Goal: Find contact information: Obtain details needed to contact an individual or organization

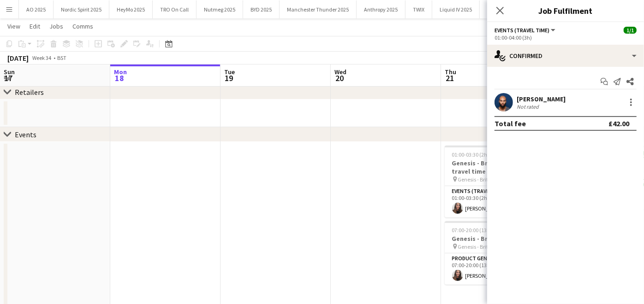
scroll to position [0, 343]
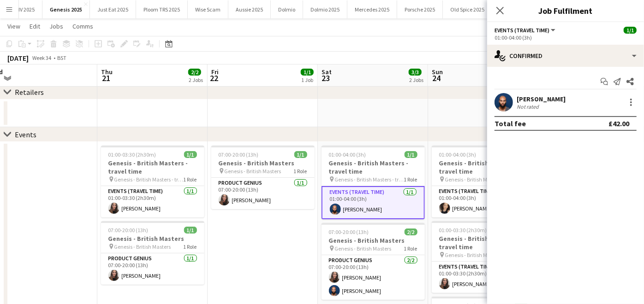
click at [9, 11] on app-icon "Menu" at bounding box center [9, 9] width 7 height 7
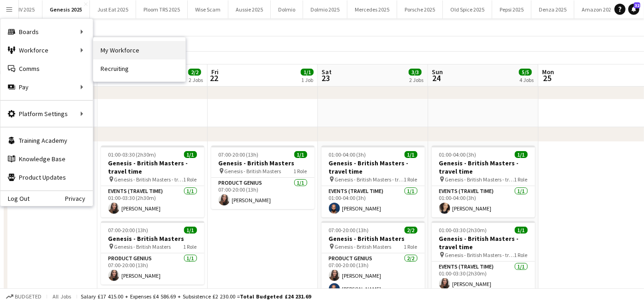
click at [100, 48] on link "My Workforce" at bounding box center [139, 50] width 92 height 18
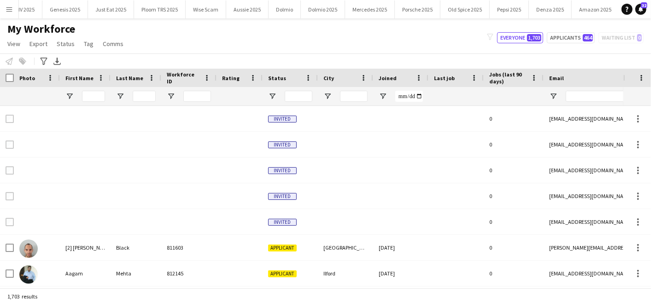
type input "*****"
type input "**********"
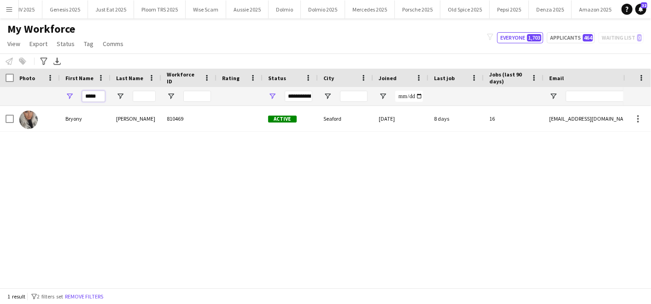
click at [104, 95] on input "*****" at bounding box center [93, 96] width 23 height 11
type input "*"
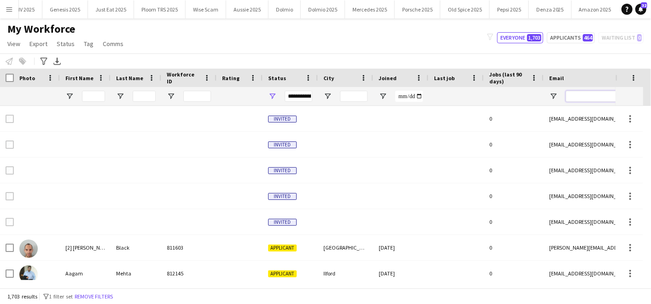
click at [585, 98] on input "Email Filter Input" at bounding box center [644, 96] width 157 height 11
paste input "**********"
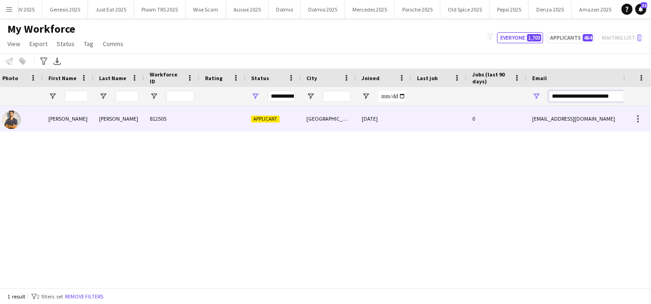
type input "**********"
click at [188, 113] on div "812505" at bounding box center [171, 118] width 55 height 25
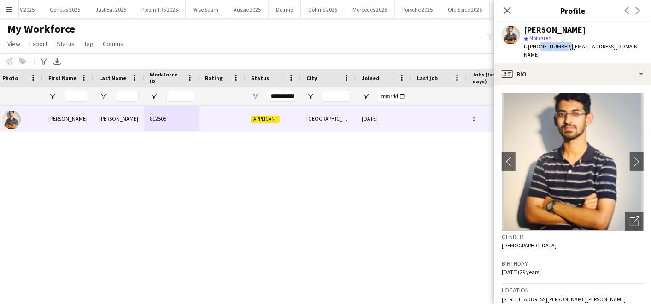
drag, startPoint x: 537, startPoint y: 43, endPoint x: 564, endPoint y: 48, distance: 28.1
click at [564, 48] on span "t. [PHONE_NUMBER]" at bounding box center [548, 46] width 48 height 7
copy span "7448042164"
click at [394, 185] on div "[PERSON_NAME] 812505 Applicant [GEOGRAPHIC_DATA] [DATE] 0 [EMAIL_ADDRESS][DOMAI…" at bounding box center [312, 193] width 624 height 174
click at [512, 4] on app-icon "Close pop-in" at bounding box center [507, 10] width 13 height 13
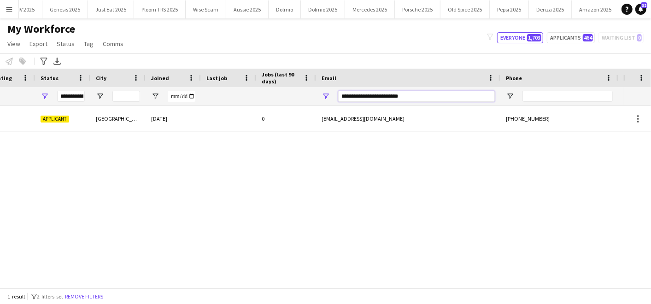
scroll to position [0, 375]
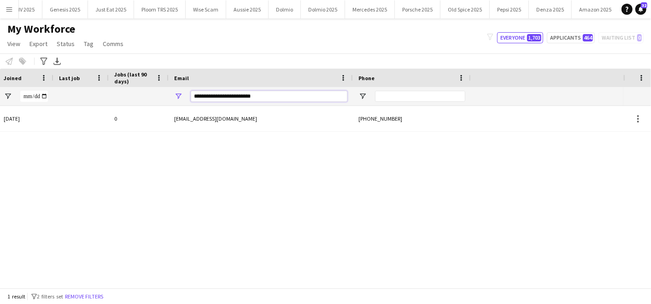
drag, startPoint x: 553, startPoint y: 94, endPoint x: 653, endPoint y: 89, distance: 100.2
click at [643, 89] on html "Menu Boards Boards Boards All jobs Status Workforce Workforce My Workforce Recr…" at bounding box center [325, 152] width 651 height 304
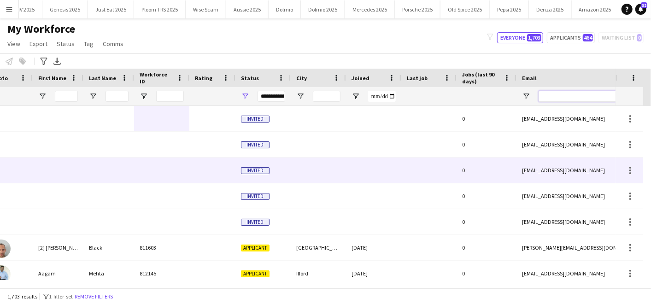
scroll to position [0, 0]
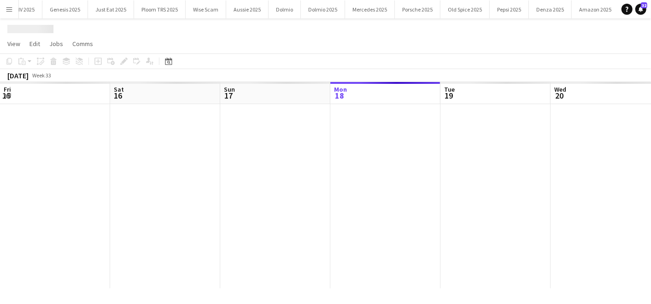
scroll to position [0, 220]
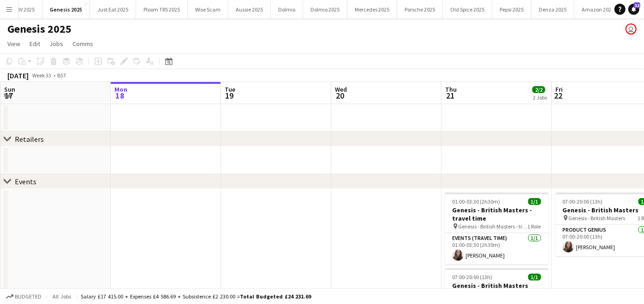
click at [7, 10] on app-icon "Menu" at bounding box center [9, 9] width 7 height 7
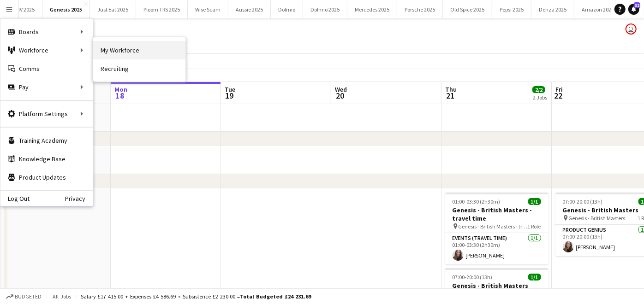
click at [114, 49] on link "My Workforce" at bounding box center [139, 50] width 92 height 18
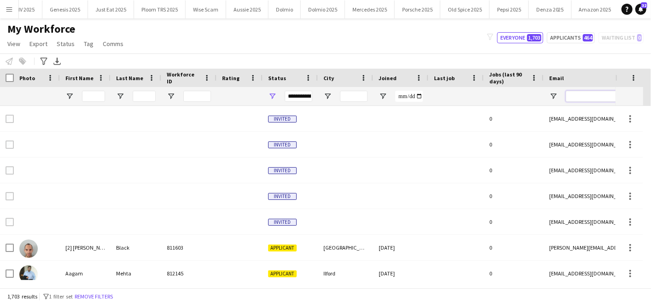
click at [581, 93] on input "Email Filter Input" at bounding box center [644, 96] width 157 height 11
paste input "**********"
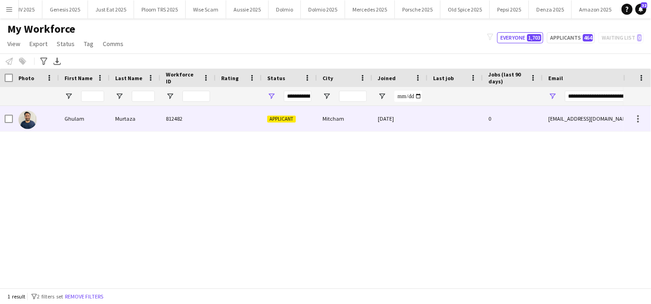
click at [157, 118] on div "Murtaza" at bounding box center [135, 118] width 51 height 25
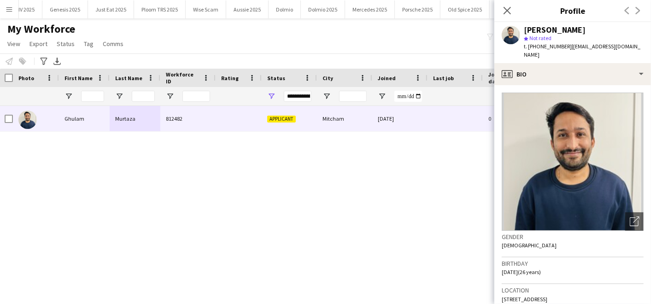
drag, startPoint x: 529, startPoint y: 31, endPoint x: 582, endPoint y: 27, distance: 53.2
click at [582, 27] on div "[PERSON_NAME]" at bounding box center [555, 30] width 62 height 8
copy div "[PERSON_NAME]"
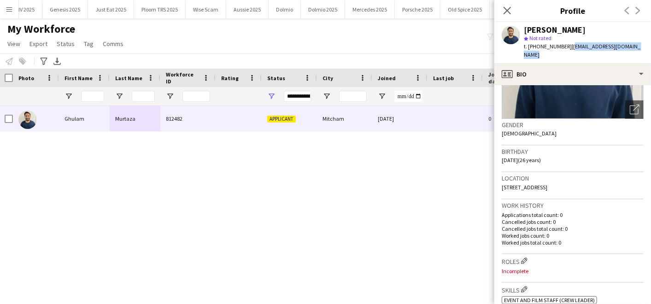
drag, startPoint x: 569, startPoint y: 47, endPoint x: 639, endPoint y: 47, distance: 69.2
click at [639, 47] on span "| [EMAIL_ADDRESS][DOMAIN_NAME]" at bounding box center [582, 50] width 117 height 15
copy span "[EMAIL_ADDRESS][DOMAIN_NAME]"
drag, startPoint x: 537, startPoint y: 47, endPoint x: 565, endPoint y: 46, distance: 27.7
click at [565, 46] on span "t. [PHONE_NUMBER]" at bounding box center [548, 46] width 48 height 7
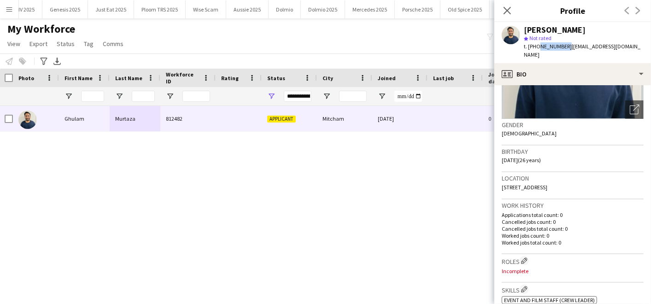
copy span "7445740708"
click at [365, 254] on div "[PERSON_NAME] 812482 Applicant Mitcham [DATE] 0 [EMAIL_ADDRESS][DOMAIN_NAME]" at bounding box center [312, 193] width 624 height 174
click at [508, 9] on icon "Close pop-in" at bounding box center [507, 10] width 9 height 9
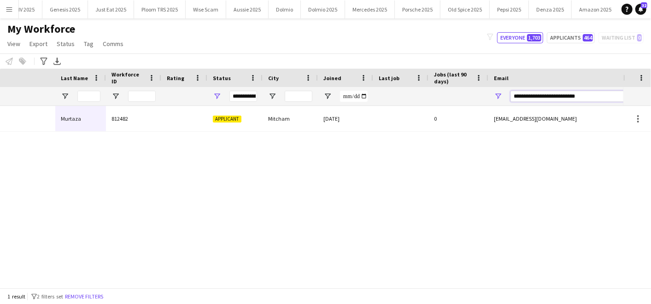
scroll to position [0, 279]
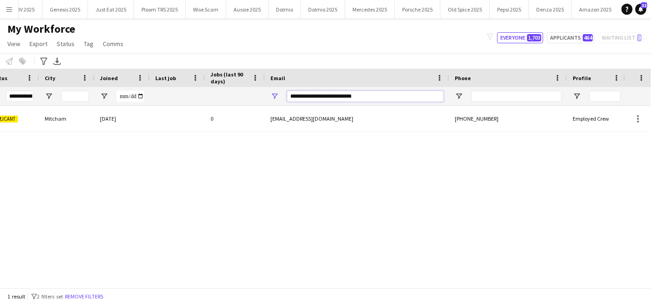
drag, startPoint x: 568, startPoint y: 97, endPoint x: 653, endPoint y: 95, distance: 85.8
click at [643, 95] on html "Menu Boards Boards Boards All jobs Status Workforce Workforce My Workforce Recr…" at bounding box center [325, 152] width 651 height 304
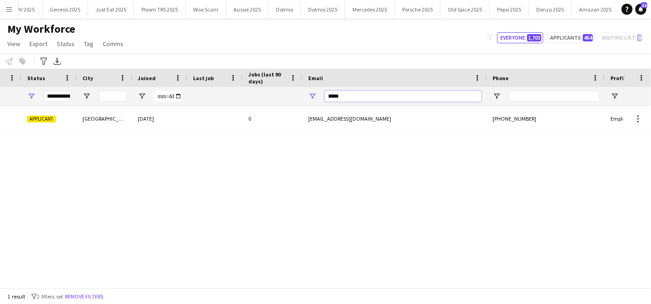
scroll to position [0, 206]
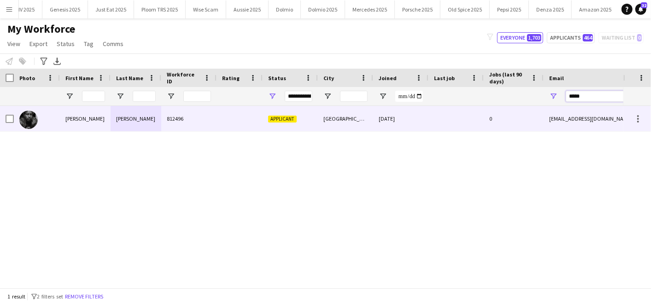
type input "*****"
click at [148, 119] on div "[PERSON_NAME]" at bounding box center [136, 118] width 51 height 25
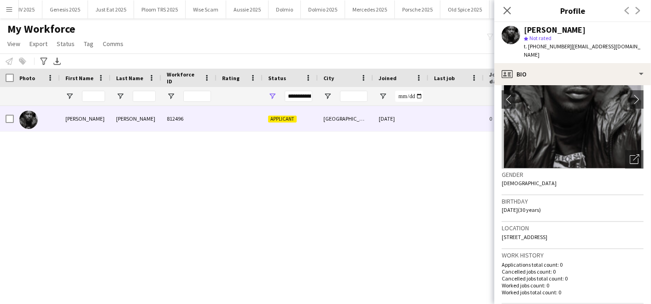
click at [505, 234] on span "[STREET_ADDRESS]" at bounding box center [525, 237] width 46 height 7
drag, startPoint x: 568, startPoint y: 46, endPoint x: 621, endPoint y: 45, distance: 52.6
click at [621, 45] on div "[PERSON_NAME] star Not rated t. [PHONE_NUMBER] | [EMAIL_ADDRESS][DOMAIN_NAME]" at bounding box center [573, 42] width 157 height 41
copy span "[EMAIL_ADDRESS][DOMAIN_NAME]"
click at [554, 45] on span "t. [PHONE_NUMBER]" at bounding box center [548, 46] width 48 height 7
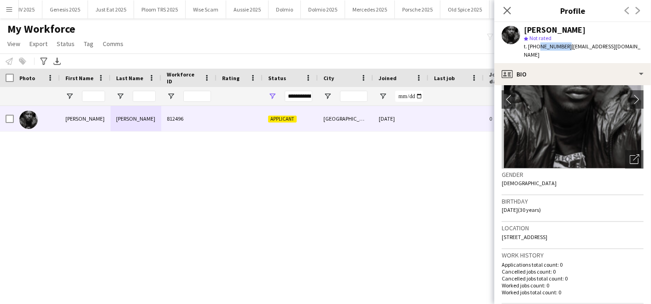
drag, startPoint x: 537, startPoint y: 45, endPoint x: 564, endPoint y: 47, distance: 26.8
click at [564, 47] on span "t. [PHONE_NUMBER]" at bounding box center [548, 46] width 48 height 7
copy span "7534636558"
click at [161, 188] on div "Applicant [GEOGRAPHIC_DATA] [DATE] 0 [EMAIL_ADDRESS][DOMAIN_NAME] 812496 [PERSO…" at bounding box center [312, 193] width 624 height 174
click at [427, 202] on div "Applicant [GEOGRAPHIC_DATA] [DATE] 0 [EMAIL_ADDRESS][DOMAIN_NAME] 812496 [PERSO…" at bounding box center [312, 193] width 624 height 174
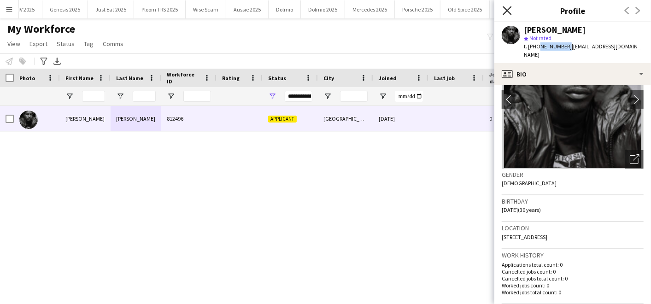
click at [508, 12] on icon "Close pop-in" at bounding box center [507, 10] width 9 height 9
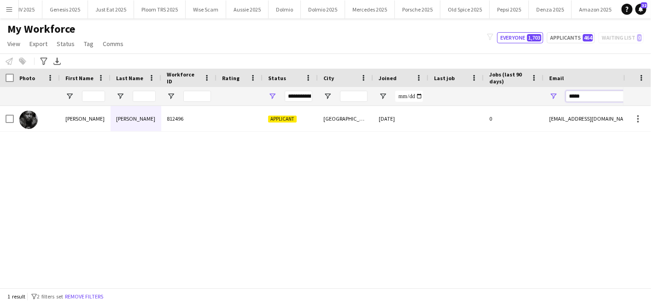
drag, startPoint x: 594, startPoint y: 94, endPoint x: 539, endPoint y: 97, distance: 55.4
click at [539, 97] on div "**********" at bounding box center [500, 96] width 1000 height 18
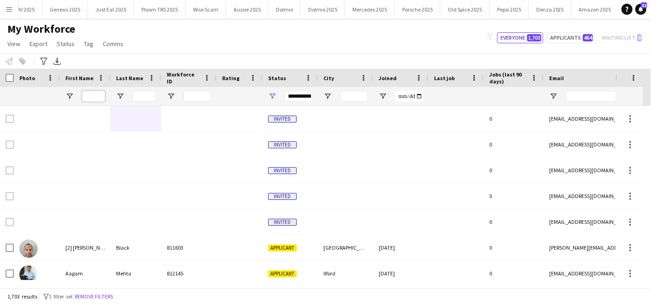
click at [90, 93] on input "First Name Filter Input" at bounding box center [93, 96] width 23 height 11
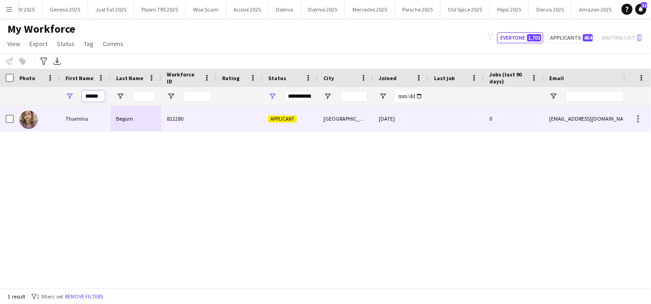
type input "******"
click at [87, 121] on div "Thamina" at bounding box center [85, 118] width 51 height 25
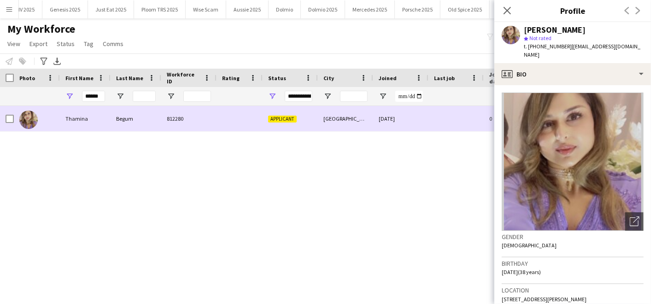
click at [87, 121] on div "Thamina" at bounding box center [85, 118] width 51 height 25
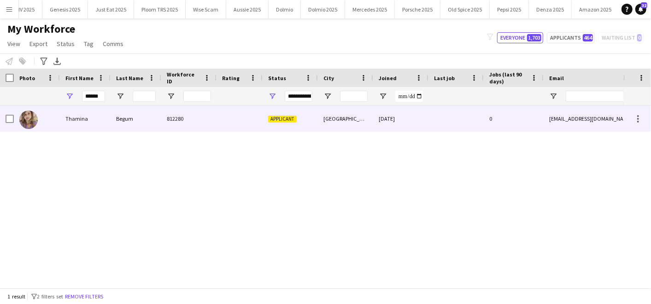
click at [227, 116] on div at bounding box center [240, 118] width 46 height 25
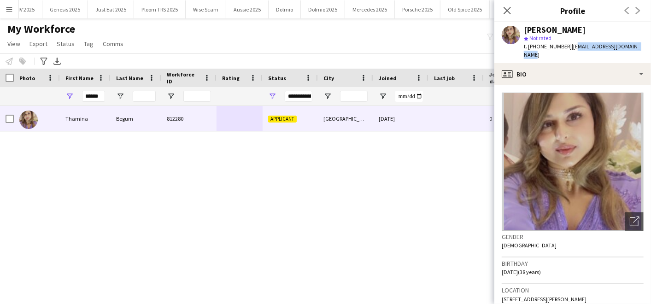
drag, startPoint x: 570, startPoint y: 46, endPoint x: 649, endPoint y: 48, distance: 78.9
click at [643, 48] on div "[PERSON_NAME] star Not rated t. [PHONE_NUMBER] | [EMAIL_ADDRESS][DOMAIN_NAME]" at bounding box center [573, 42] width 157 height 41
copy span "[EMAIL_ADDRESS][DOMAIN_NAME]"
drag, startPoint x: 536, startPoint y: 46, endPoint x: 563, endPoint y: 45, distance: 27.2
click at [563, 45] on span "t. [PHONE_NUMBER]" at bounding box center [548, 46] width 48 height 7
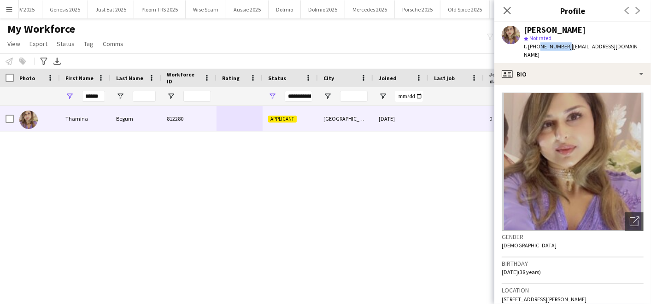
copy span "7949080231"
drag, startPoint x: 102, startPoint y: 95, endPoint x: 29, endPoint y: 95, distance: 73.8
click at [29, 95] on div "**********" at bounding box center [500, 96] width 1000 height 18
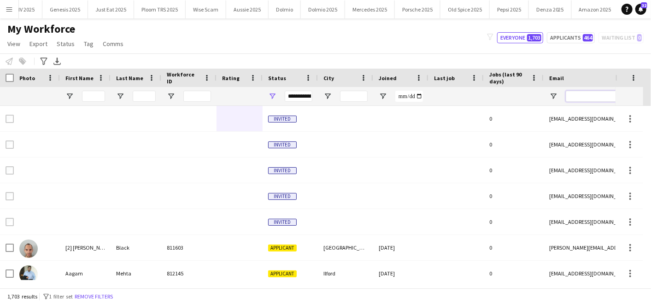
click at [584, 93] on input "Email Filter Input" at bounding box center [644, 96] width 157 height 11
paste input "**********"
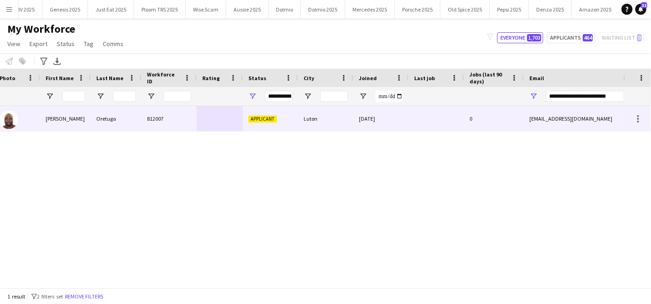
click at [144, 126] on div "812007" at bounding box center [169, 118] width 55 height 25
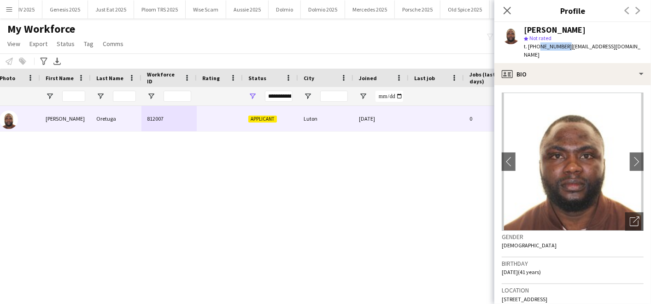
drag, startPoint x: 537, startPoint y: 45, endPoint x: 564, endPoint y: 49, distance: 27.1
click at [564, 49] on span "t. [PHONE_NUMBER]" at bounding box center [548, 46] width 48 height 7
copy span "7876086115"
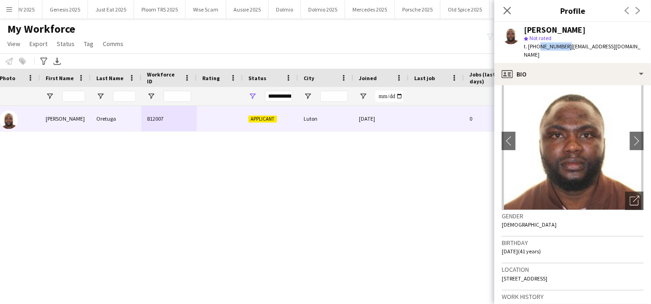
scroll to position [0, 0]
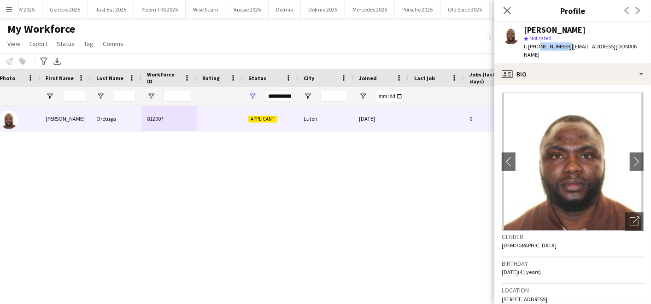
drag, startPoint x: 527, startPoint y: 27, endPoint x: 598, endPoint y: 27, distance: 71.0
click at [598, 27] on div "[PERSON_NAME]" at bounding box center [584, 30] width 120 height 8
copy div "layinka Oretuga"
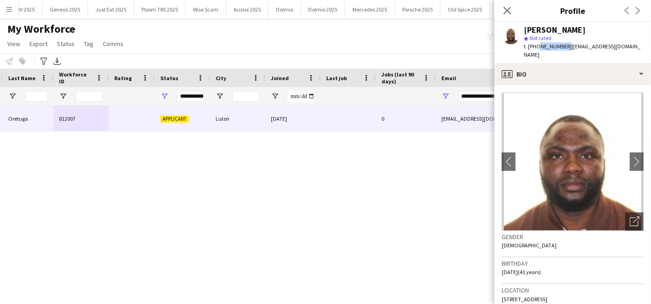
scroll to position [0, 159]
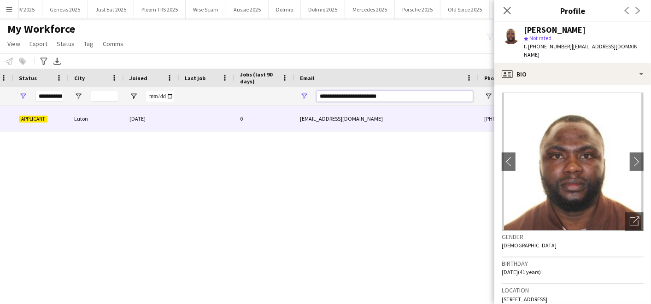
drag, startPoint x: 332, startPoint y: 101, endPoint x: 298, endPoint y: 99, distance: 34.2
click at [298, 99] on div "**********" at bounding box center [387, 96] width 184 height 18
drag, startPoint x: 414, startPoint y: 93, endPoint x: 323, endPoint y: 89, distance: 90.9
click at [323, 89] on div "**********" at bounding box center [395, 96] width 157 height 18
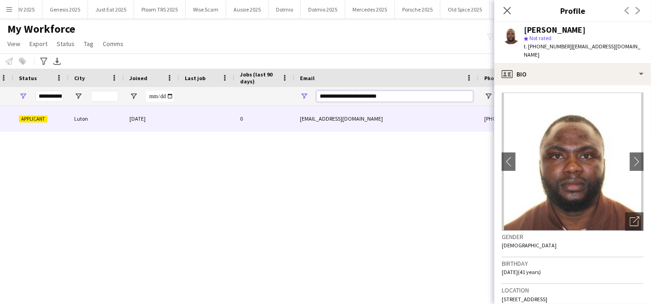
type input "*"
paste input "**********"
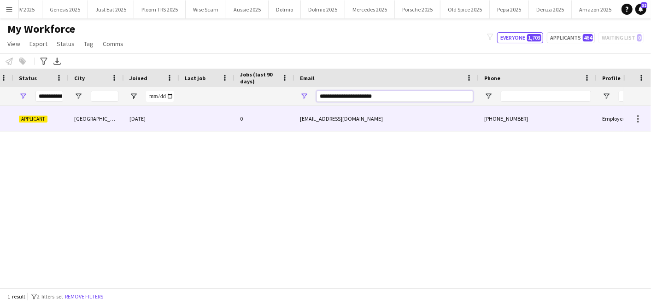
type input "**********"
click at [320, 122] on div "[EMAIL_ADDRESS][DOMAIN_NAME]" at bounding box center [387, 118] width 184 height 25
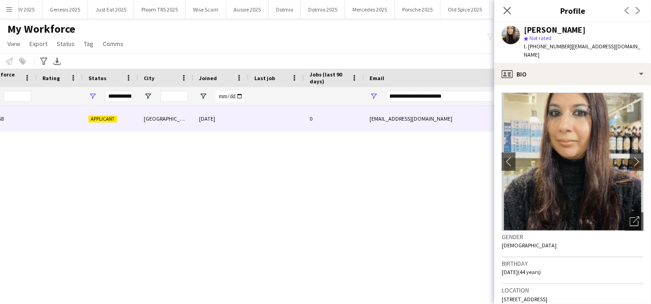
scroll to position [0, 170]
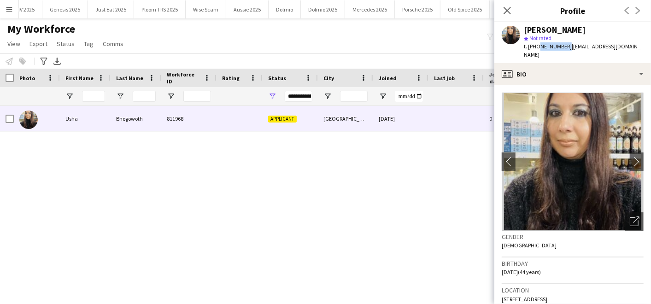
drag, startPoint x: 537, startPoint y: 46, endPoint x: 565, endPoint y: 45, distance: 27.7
click at [565, 45] on span "t. [PHONE_NUMBER]" at bounding box center [548, 46] width 48 height 7
drag, startPoint x: 531, startPoint y: 30, endPoint x: 587, endPoint y: 29, distance: 56.7
click at [587, 29] on div "[PERSON_NAME]" at bounding box center [584, 30] width 120 height 8
click at [96, 95] on input "First Name Filter Input" at bounding box center [93, 96] width 23 height 11
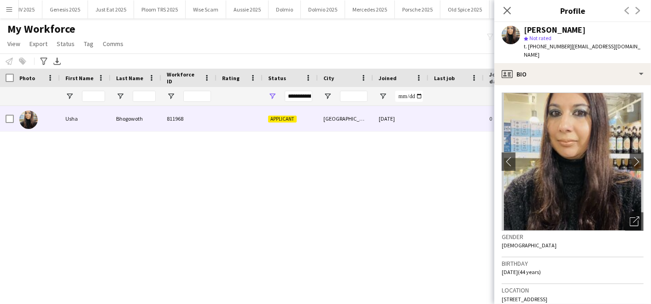
click at [404, 225] on div "Bhogowoth 811968 Applicant [GEOGRAPHIC_DATA] [DATE] 0 [EMAIL_ADDRESS][DOMAIN_NA…" at bounding box center [312, 193] width 624 height 174
click at [511, 5] on app-icon "Close pop-in" at bounding box center [507, 10] width 13 height 13
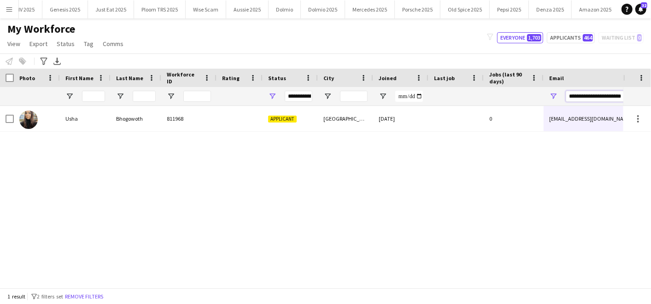
scroll to position [0, 200]
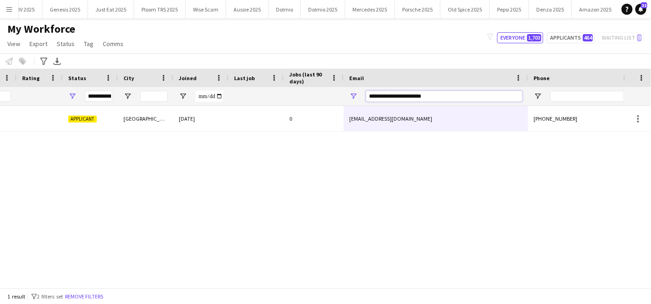
drag, startPoint x: 570, startPoint y: 96, endPoint x: 651, endPoint y: 81, distance: 82.6
click at [643, 81] on html "Menu Boards Boards Boards All jobs Status Workforce Workforce My Workforce Recr…" at bounding box center [325, 152] width 651 height 304
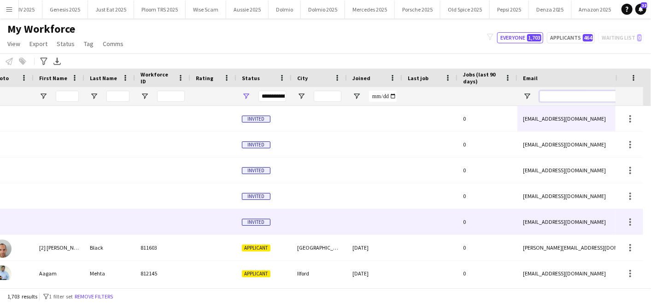
scroll to position [0, 0]
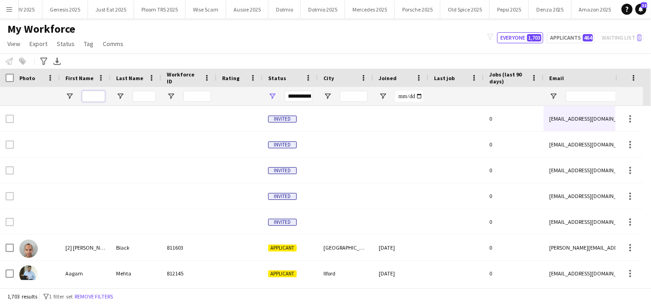
click at [90, 95] on input "First Name Filter Input" at bounding box center [93, 96] width 23 height 11
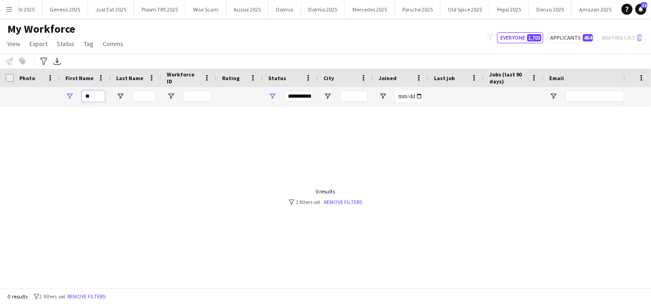
type input "*"
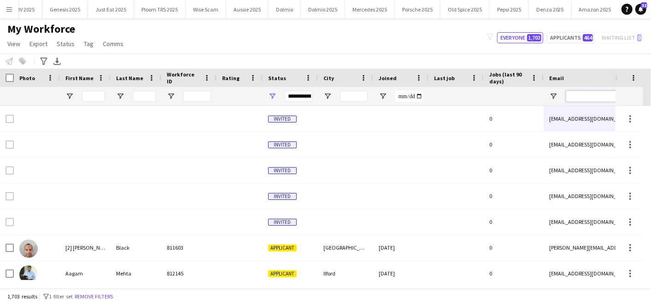
click at [592, 97] on input "Email Filter Input" at bounding box center [644, 96] width 157 height 11
paste input "**********"
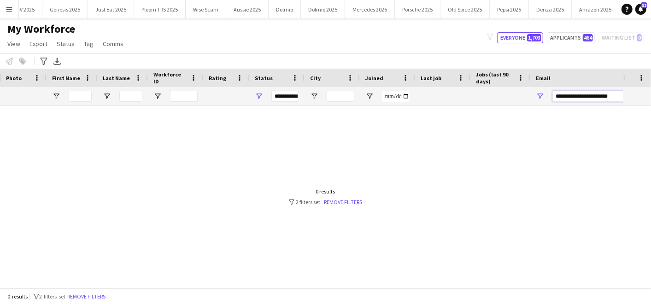
scroll to position [0, 168]
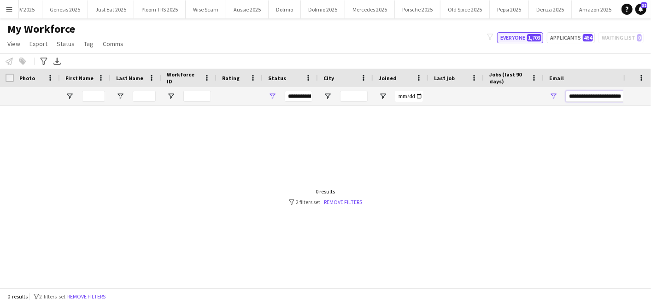
type input "**********"
click at [521, 36] on button "Everyone 1,703" at bounding box center [520, 37] width 46 height 11
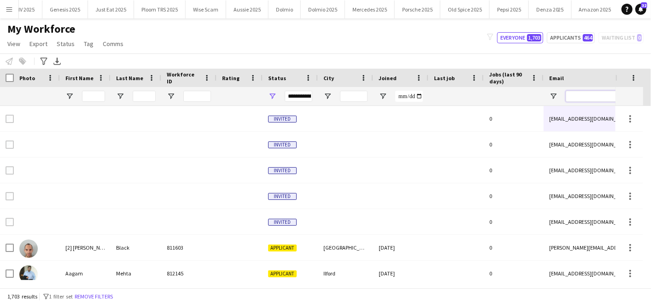
click at [579, 91] on input "Email Filter Input" at bounding box center [644, 96] width 157 height 11
paste input "**********"
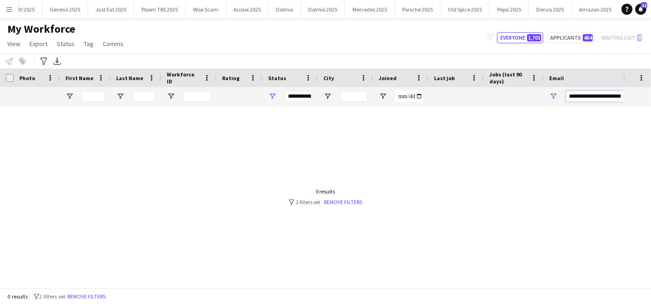
type input "**********"
click at [643, 90] on html "Menu Boards Boards Boards All jobs Status Workforce Workforce My Workforce Recr…" at bounding box center [325, 152] width 651 height 304
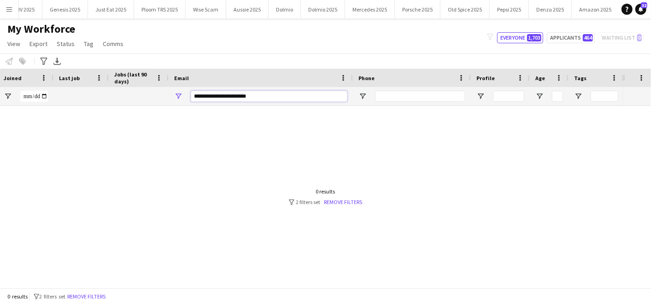
drag, startPoint x: 569, startPoint y: 97, endPoint x: 653, endPoint y: 94, distance: 84.4
click at [643, 94] on html "Menu Boards Boards Boards All jobs Status Workforce Workforce My Workforce Recr…" at bounding box center [325, 152] width 651 height 304
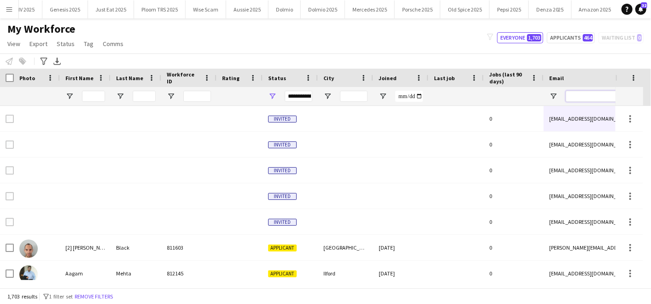
click at [572, 97] on input "Email Filter Input" at bounding box center [644, 96] width 157 height 11
paste input "**********"
type input "**********"
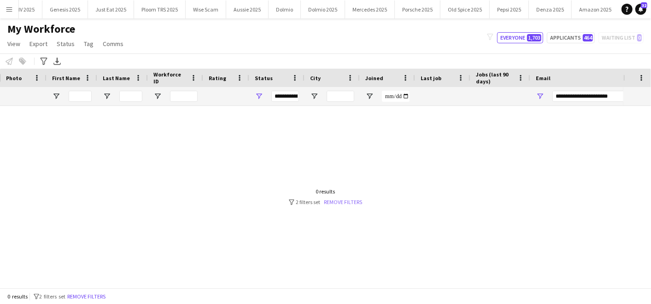
click at [336, 203] on link "Remove filters" at bounding box center [344, 202] width 38 height 7
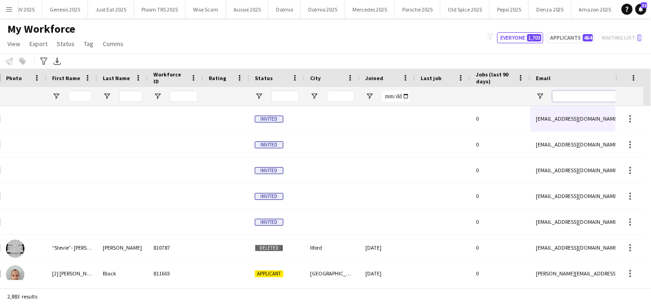
click at [598, 92] on input "Email Filter Input" at bounding box center [631, 96] width 157 height 11
paste input "**********"
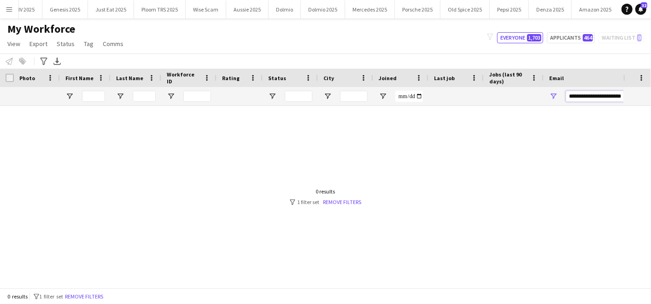
scroll to position [0, 185]
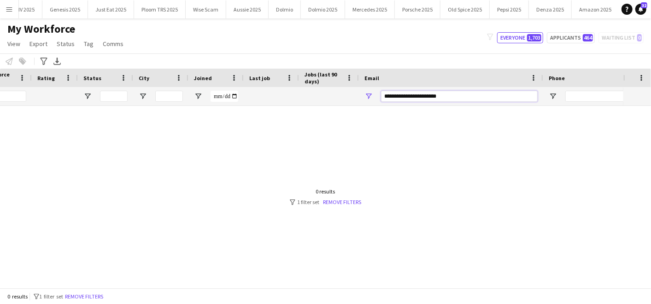
drag, startPoint x: 572, startPoint y: 96, endPoint x: 653, endPoint y: 95, distance: 81.2
click at [643, 95] on html "Menu Boards Boards Boards All jobs Status Workforce Workforce My Workforce Recr…" at bounding box center [325, 152] width 651 height 304
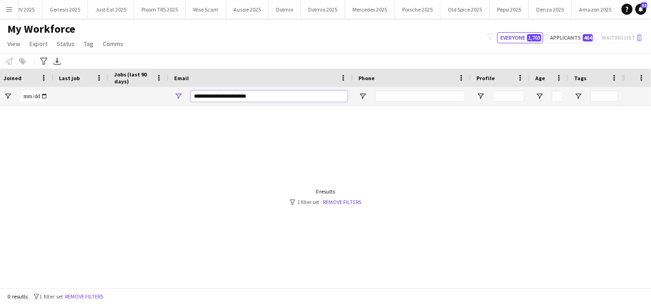
type input "*"
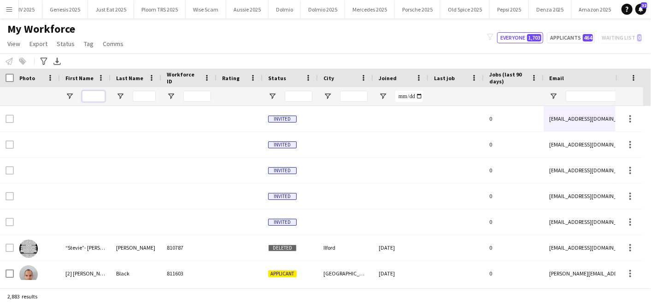
click at [87, 96] on input "First Name Filter Input" at bounding box center [93, 96] width 23 height 11
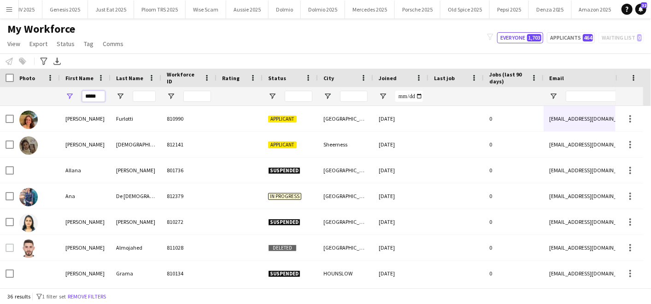
type input "******"
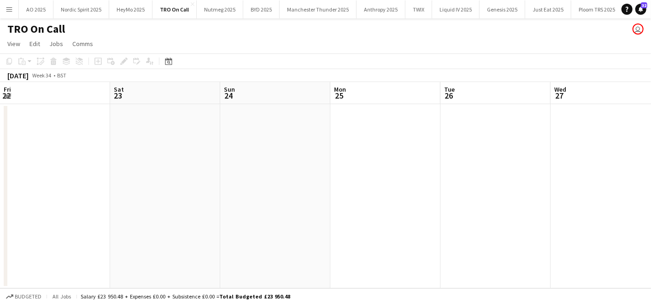
scroll to position [0, 279]
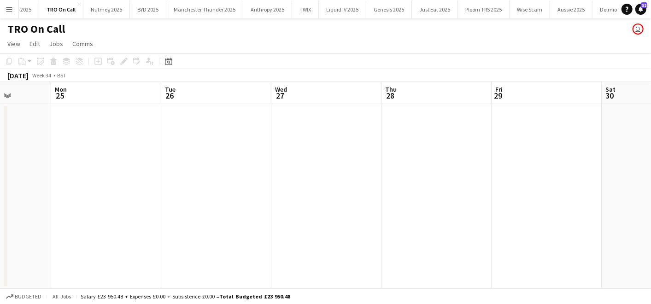
click at [8, 10] on app-icon "Menu" at bounding box center [9, 9] width 7 height 7
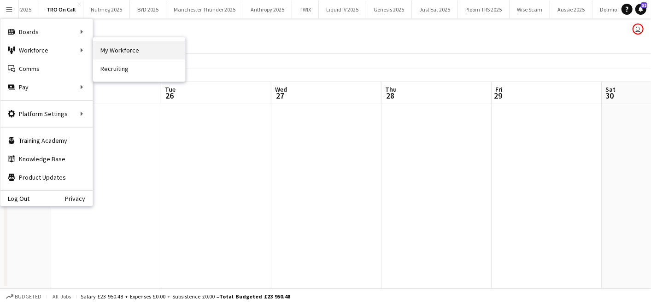
click at [109, 48] on link "My Workforce" at bounding box center [139, 50] width 92 height 18
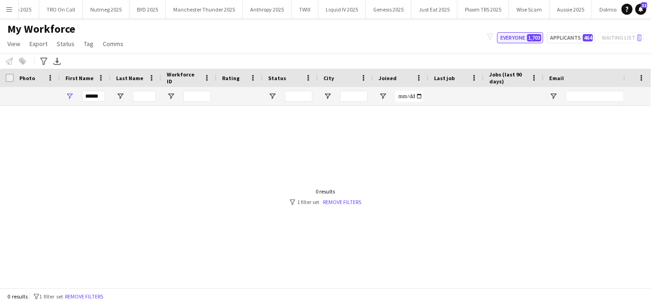
click at [531, 35] on span "1,703" at bounding box center [534, 37] width 14 height 7
type input "**********"
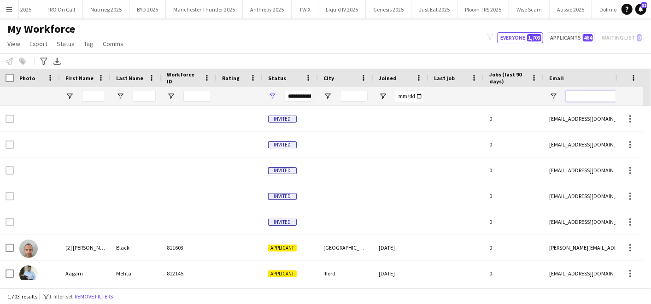
click at [593, 92] on input "Email Filter Input" at bounding box center [644, 96] width 157 height 11
paste input "**********"
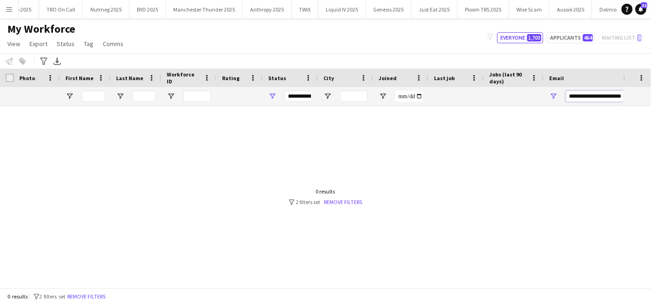
type input "**********"
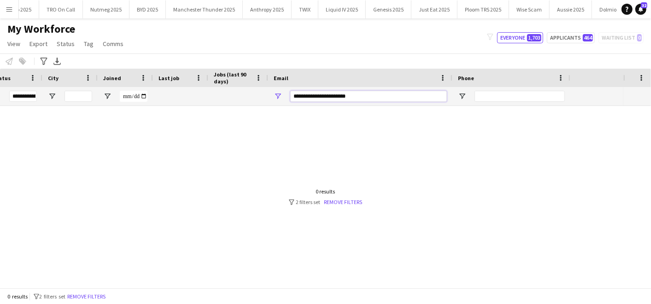
drag, startPoint x: 567, startPoint y: 95, endPoint x: 653, endPoint y: 83, distance: 87.0
click at [651, 83] on html "Menu Boards Boards Boards All jobs Status Workforce Workforce My Workforce Recr…" at bounding box center [325, 152] width 651 height 304
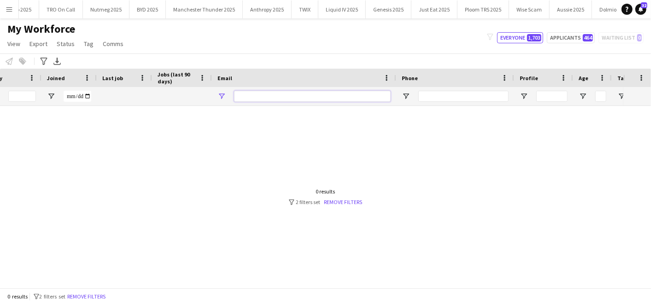
paste input "**********"
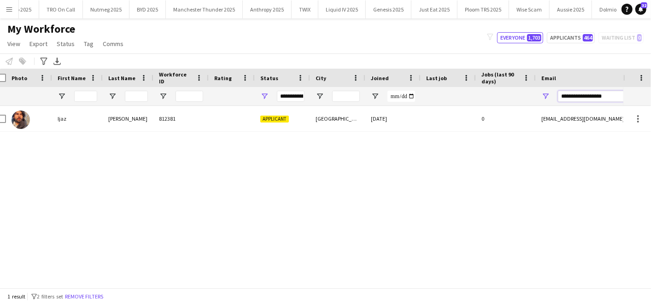
scroll to position [0, 0]
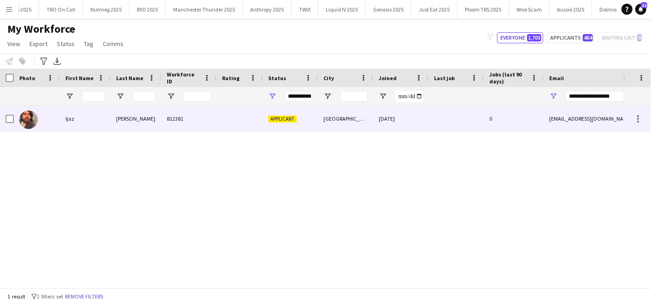
click at [113, 125] on div "Ahmad" at bounding box center [136, 118] width 51 height 25
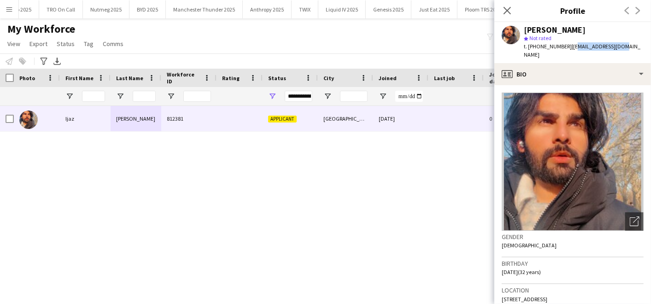
drag, startPoint x: 569, startPoint y: 46, endPoint x: 622, endPoint y: 43, distance: 52.6
click at [622, 43] on div "Ijaz Ahmad star Not rated t. +447960452260 | ijazbsmc@gmail.com" at bounding box center [573, 42] width 157 height 41
copy span "jazbsmc@gmail.com"
drag, startPoint x: 535, startPoint y: 47, endPoint x: 566, endPoint y: 43, distance: 30.7
click at [566, 43] on div "t. +447960452260 | ijazbsmc@gmail.com" at bounding box center [584, 50] width 120 height 17
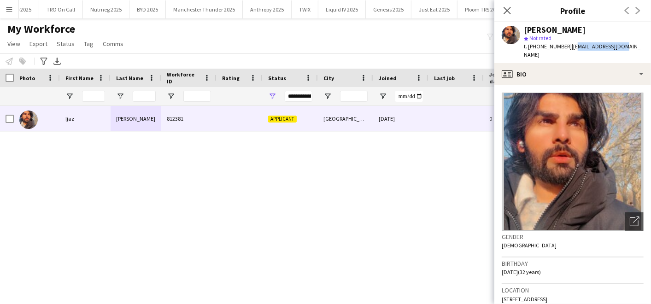
copy span "47960452260"
click at [91, 93] on input "First Name Filter Input" at bounding box center [93, 96] width 23 height 11
click at [414, 155] on div "Applicant London 02-06-2025 0 ijazbsmc@gmail.com 812381 Ahmad Ijaz" at bounding box center [312, 193] width 624 height 174
click at [515, 13] on div "Close pop-in" at bounding box center [508, 10] width 26 height 21
click at [511, 11] on icon "Close pop-in" at bounding box center [507, 10] width 9 height 9
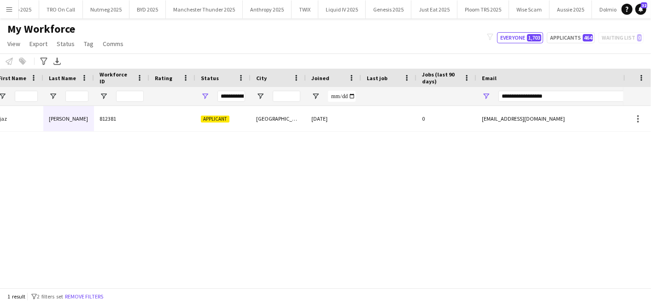
scroll to position [0, 68]
click at [560, 96] on input "**********" at bounding box center [576, 96] width 157 height 11
type input "*"
paste input "**********"
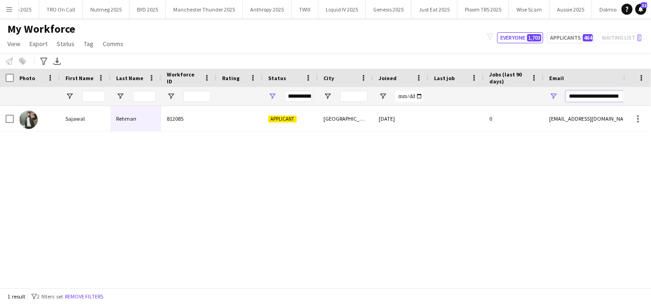
scroll to position [0, 0]
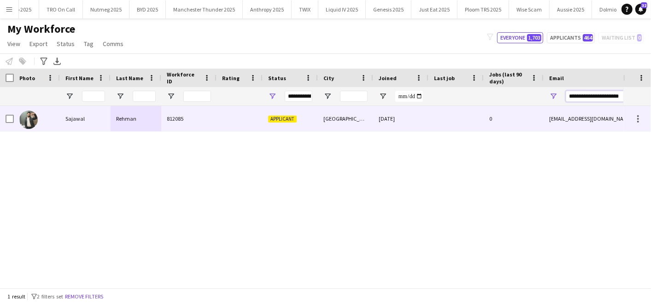
type input "**********"
click at [148, 116] on div "Rehman" at bounding box center [136, 118] width 51 height 25
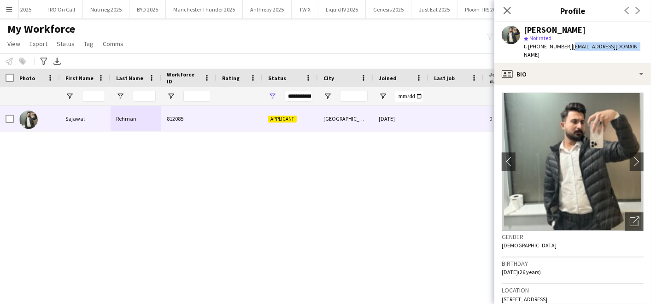
drag, startPoint x: 568, startPoint y: 46, endPoint x: 633, endPoint y: 47, distance: 65.5
click at [633, 47] on div "Sajawal Rehman star Not rated t. +447405739231 | sajawalfm143@gmail.com" at bounding box center [573, 42] width 157 height 41
copy span "sajawalfm143@gmail.com"
click at [577, 31] on div "Sajawal Rehman" at bounding box center [555, 30] width 62 height 8
click at [536, 46] on span "t. +447405739231" at bounding box center [548, 46] width 48 height 7
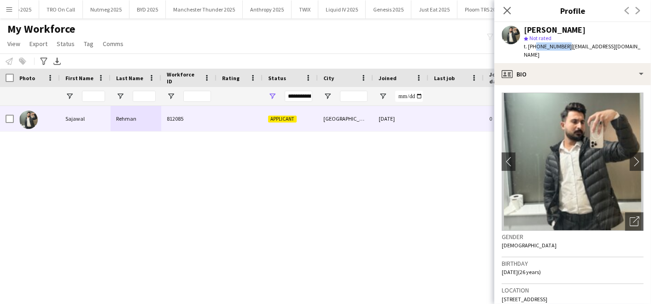
drag, startPoint x: 564, startPoint y: 46, endPoint x: 533, endPoint y: 48, distance: 30.6
click at [533, 48] on span "t. +447405739231" at bounding box center [548, 46] width 48 height 7
copy span "47405739231"
